Goal: Task Accomplishment & Management: Manage account settings

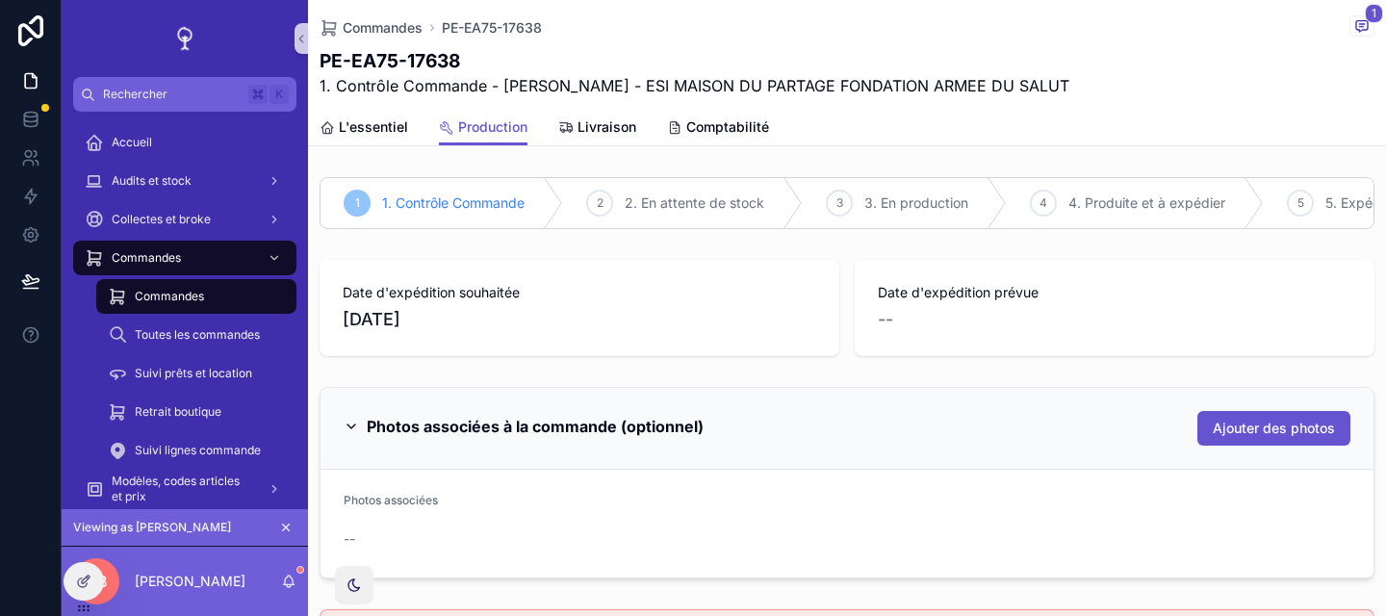
scroll to position [278, 0]
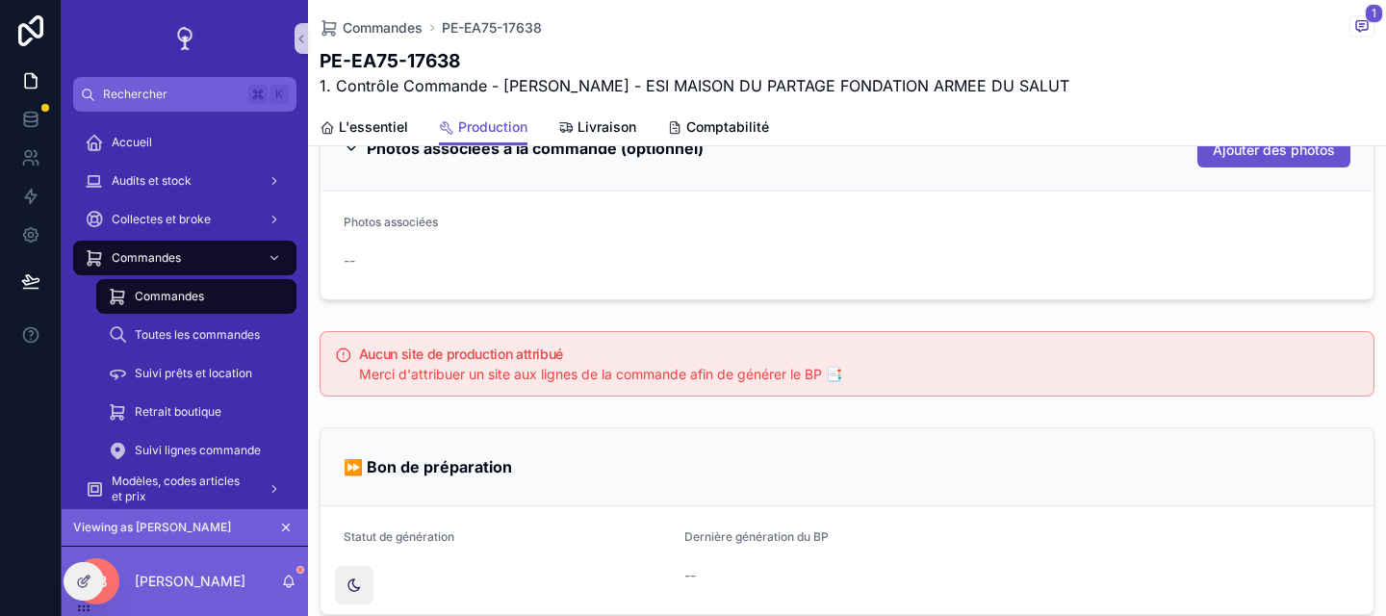
click at [496, 401] on div "Aucun site de production attribué Merci d'attribuer un site aux lignes de la co…" at bounding box center [847, 363] width 1078 height 81
click at [219, 250] on div "Commandes" at bounding box center [185, 258] width 200 height 31
click at [280, 528] on icon "scrollable content" at bounding box center [285, 527] width 13 height 13
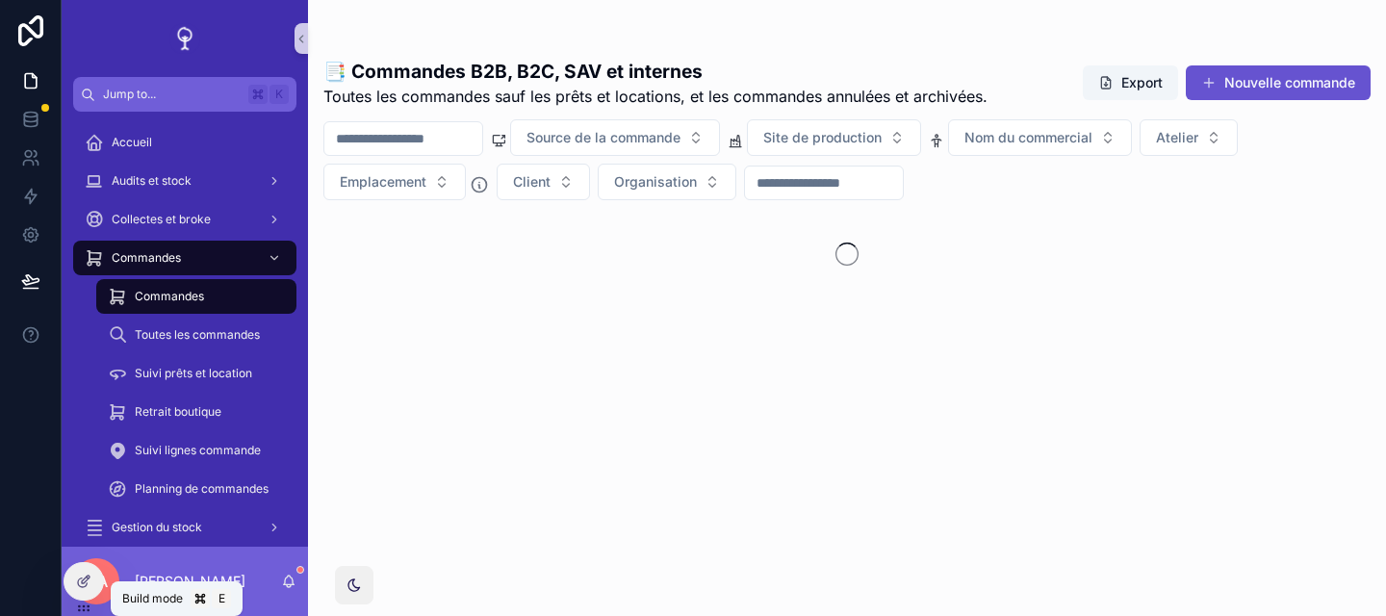
click at [90, 580] on icon at bounding box center [83, 581] width 15 height 15
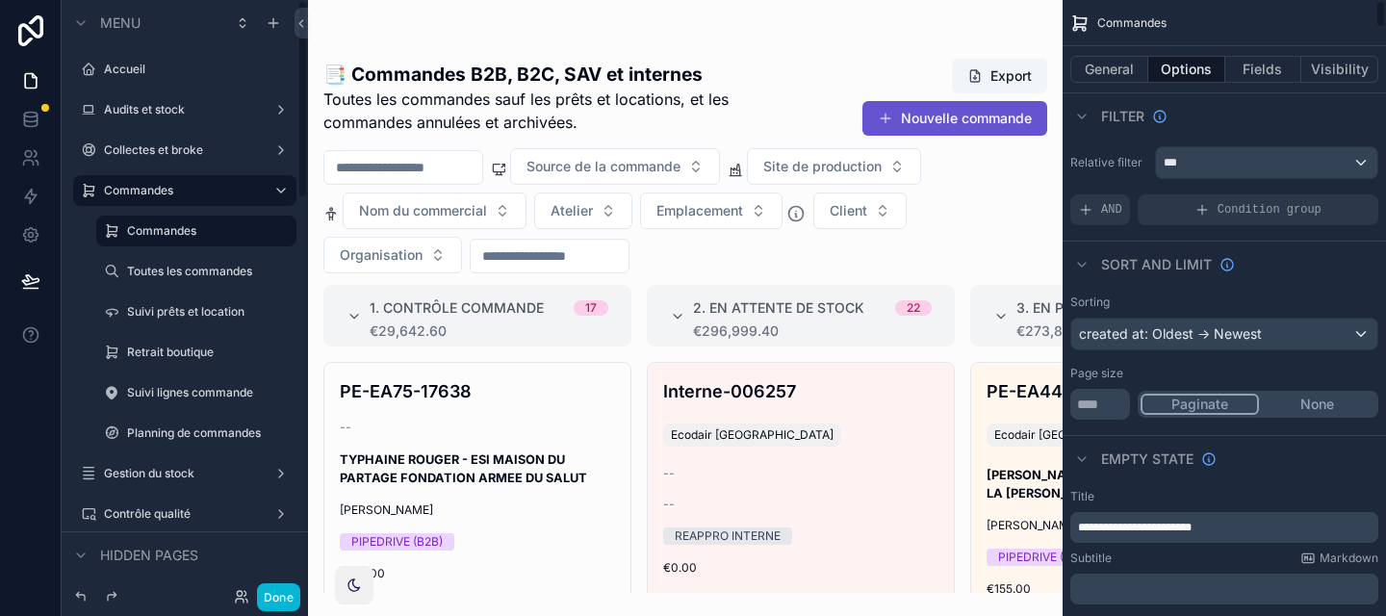
click at [1185, 122] on div "Filter" at bounding box center [1224, 115] width 323 height 46
click at [1347, 64] on button "Visibility" at bounding box center [1340, 69] width 77 height 27
click at [1349, 67] on button "Visibility" at bounding box center [1340, 69] width 77 height 27
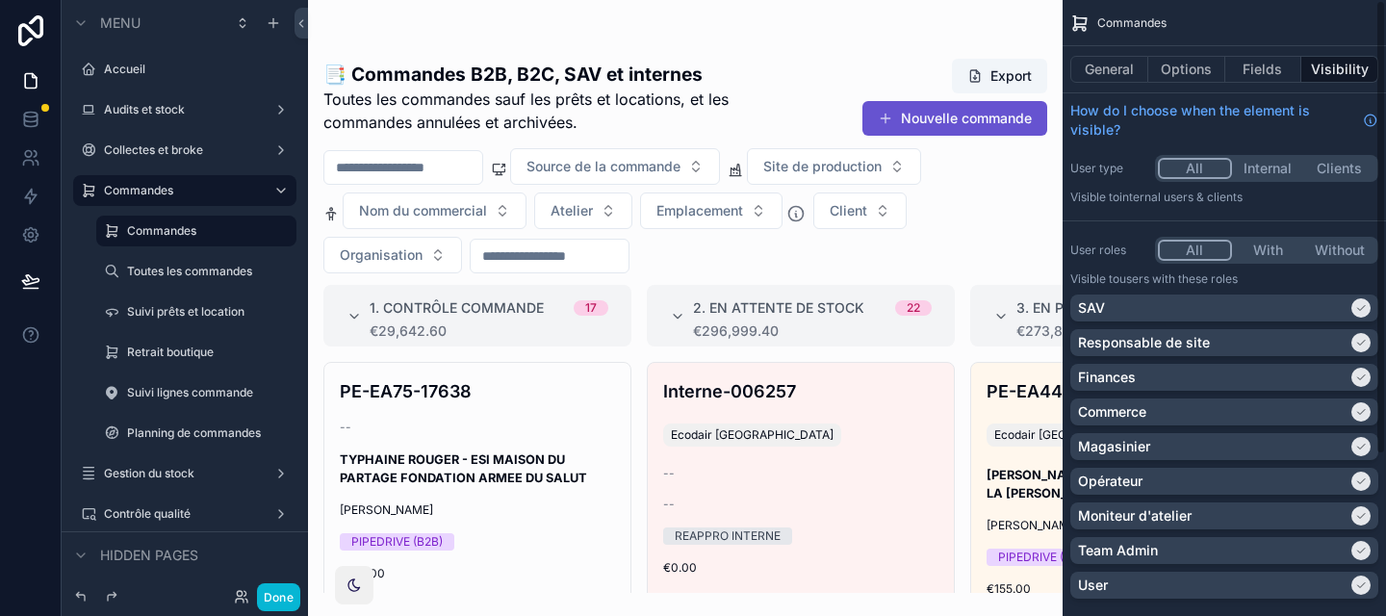
click at [1197, 255] on button "All" at bounding box center [1195, 250] width 74 height 21
click at [1277, 253] on button "With" at bounding box center [1268, 250] width 72 height 21
click at [1213, 251] on button "All" at bounding box center [1195, 250] width 74 height 21
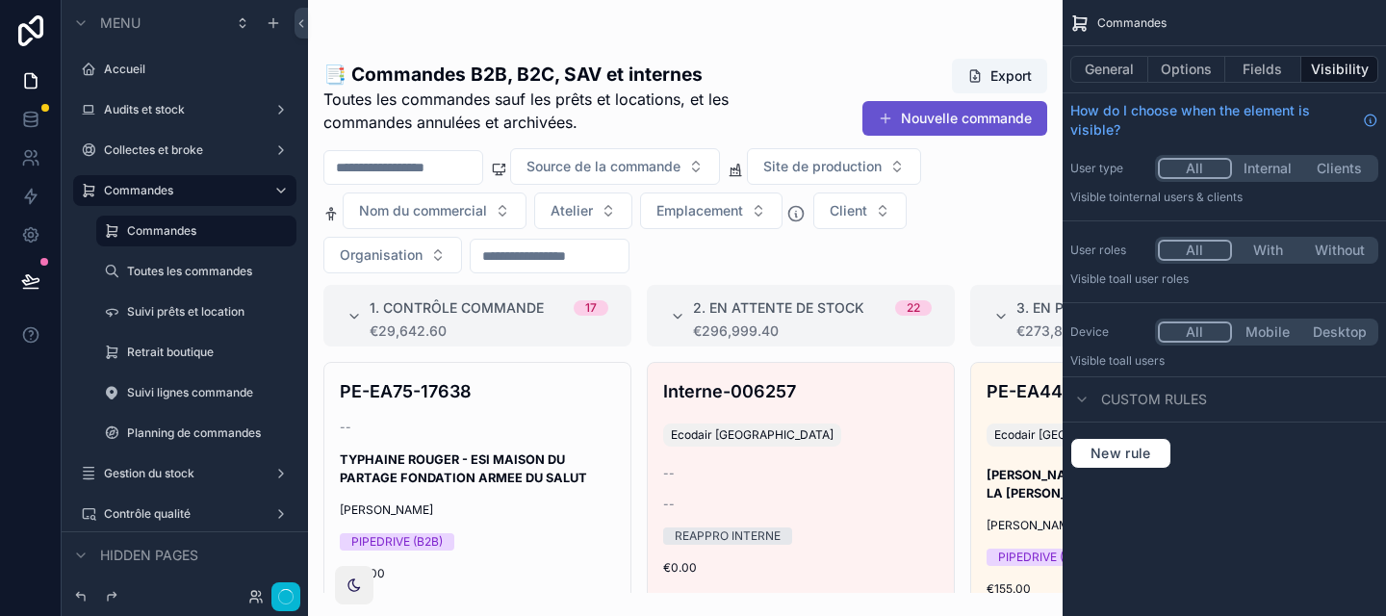
click at [1297, 473] on div "New rule" at bounding box center [1224, 454] width 323 height 62
click at [1297, 471] on div "New rule" at bounding box center [1224, 454] width 323 height 62
click at [1241, 300] on div "Commandes General Options Fields Visibility How do I choose when the element is…" at bounding box center [1224, 242] width 323 height 484
click at [1224, 300] on div "Commandes General Options Fields Visibility How do I choose when the element is…" at bounding box center [1224, 242] width 323 height 484
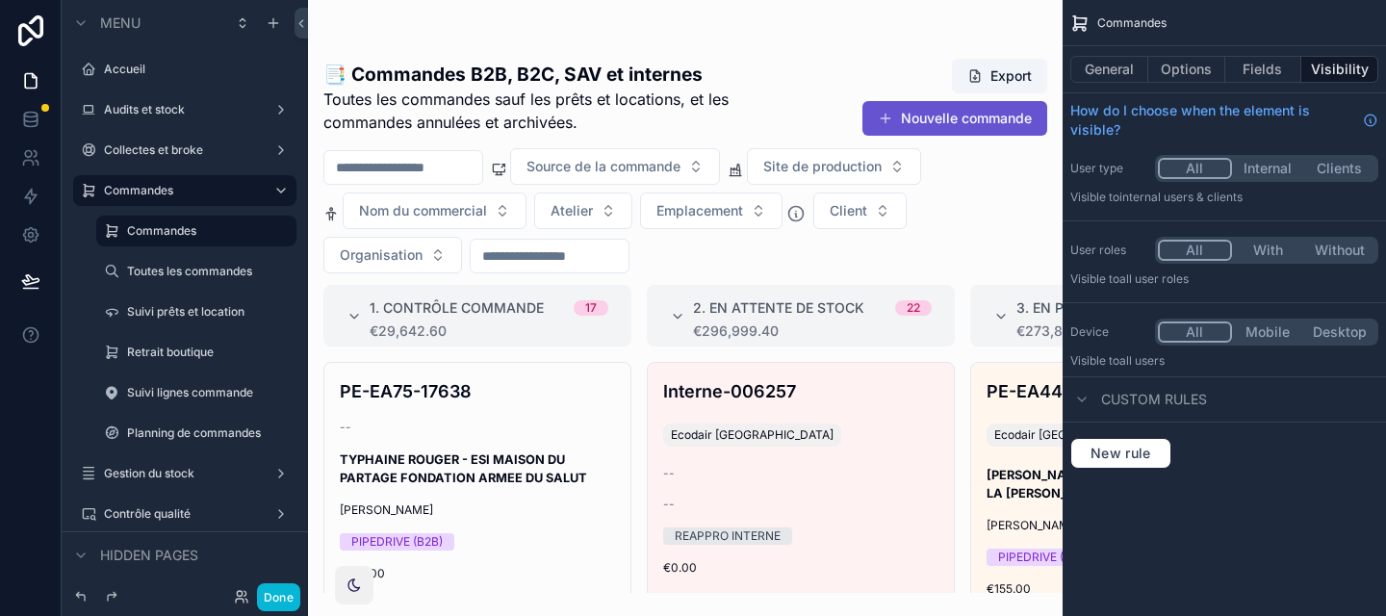
click at [1224, 300] on div "Commandes General Options Fields Visibility How do I choose when the element is…" at bounding box center [1224, 242] width 323 height 484
click at [269, 604] on button "Done" at bounding box center [278, 597] width 43 height 28
